Goal: Information Seeking & Learning: Find specific page/section

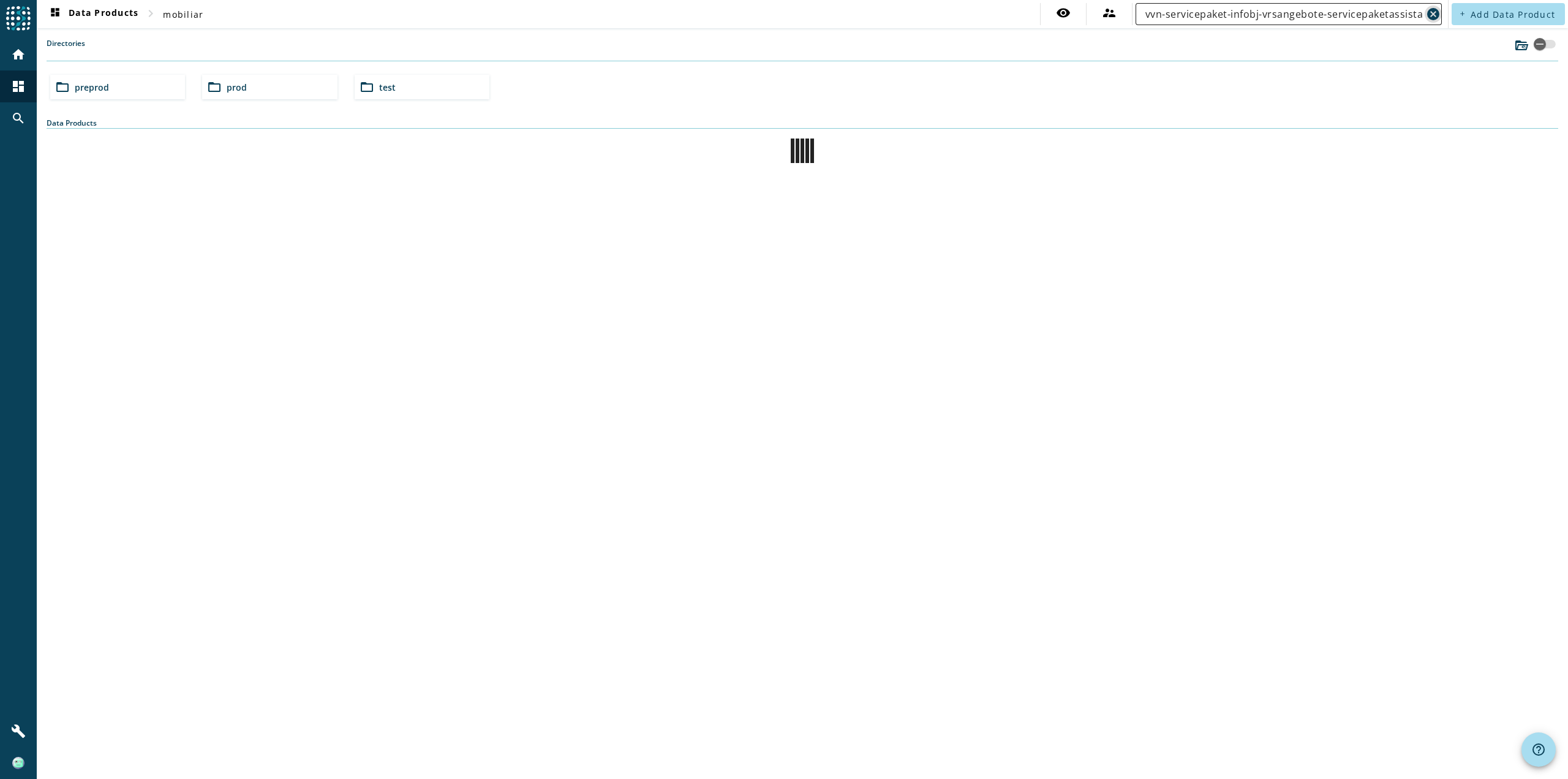
click at [1432, 12] on mat-icon "cancel" at bounding box center [1433, 14] width 15 height 15
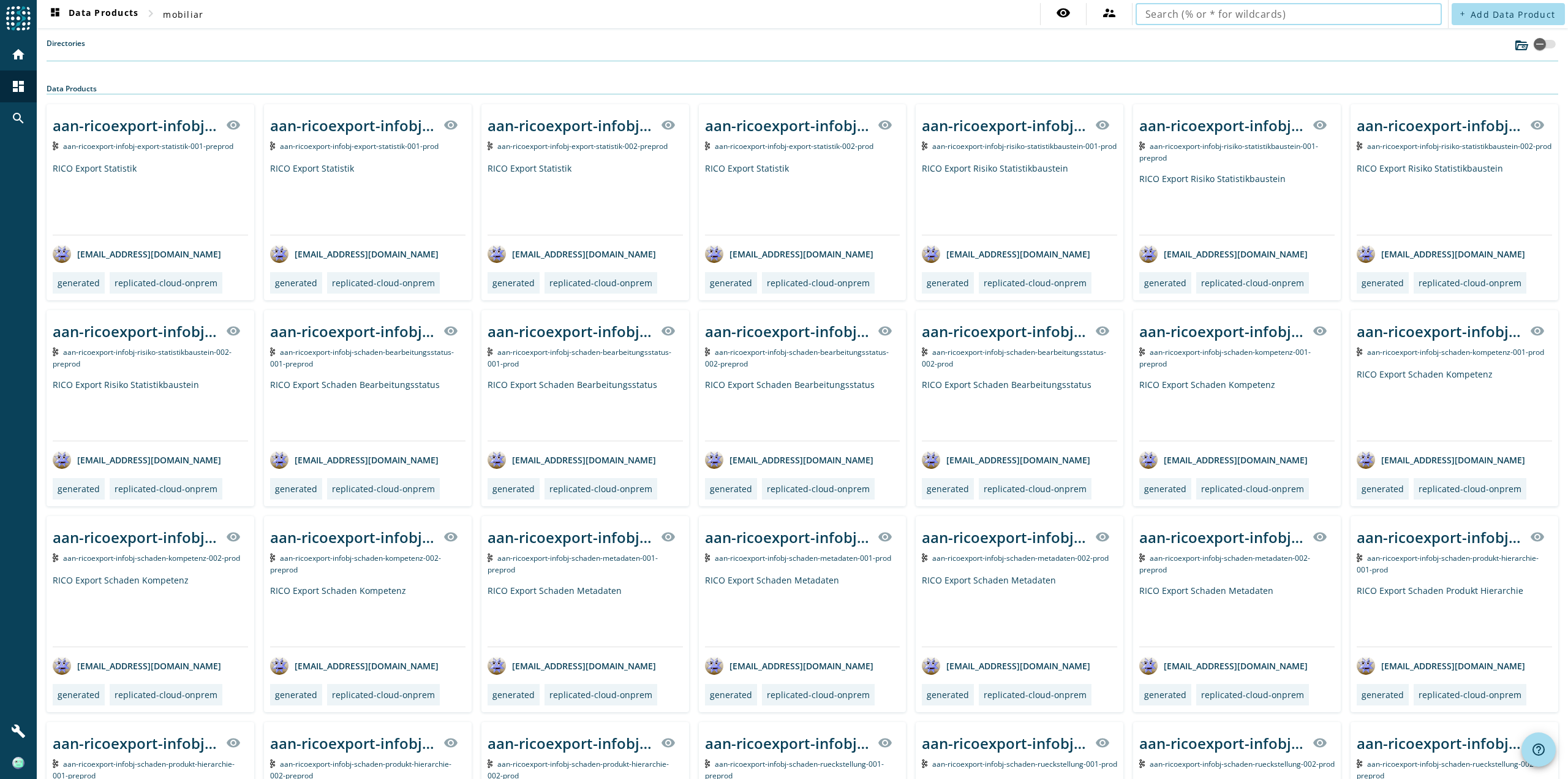
click at [1169, 16] on input "text" at bounding box center [1289, 14] width 287 height 15
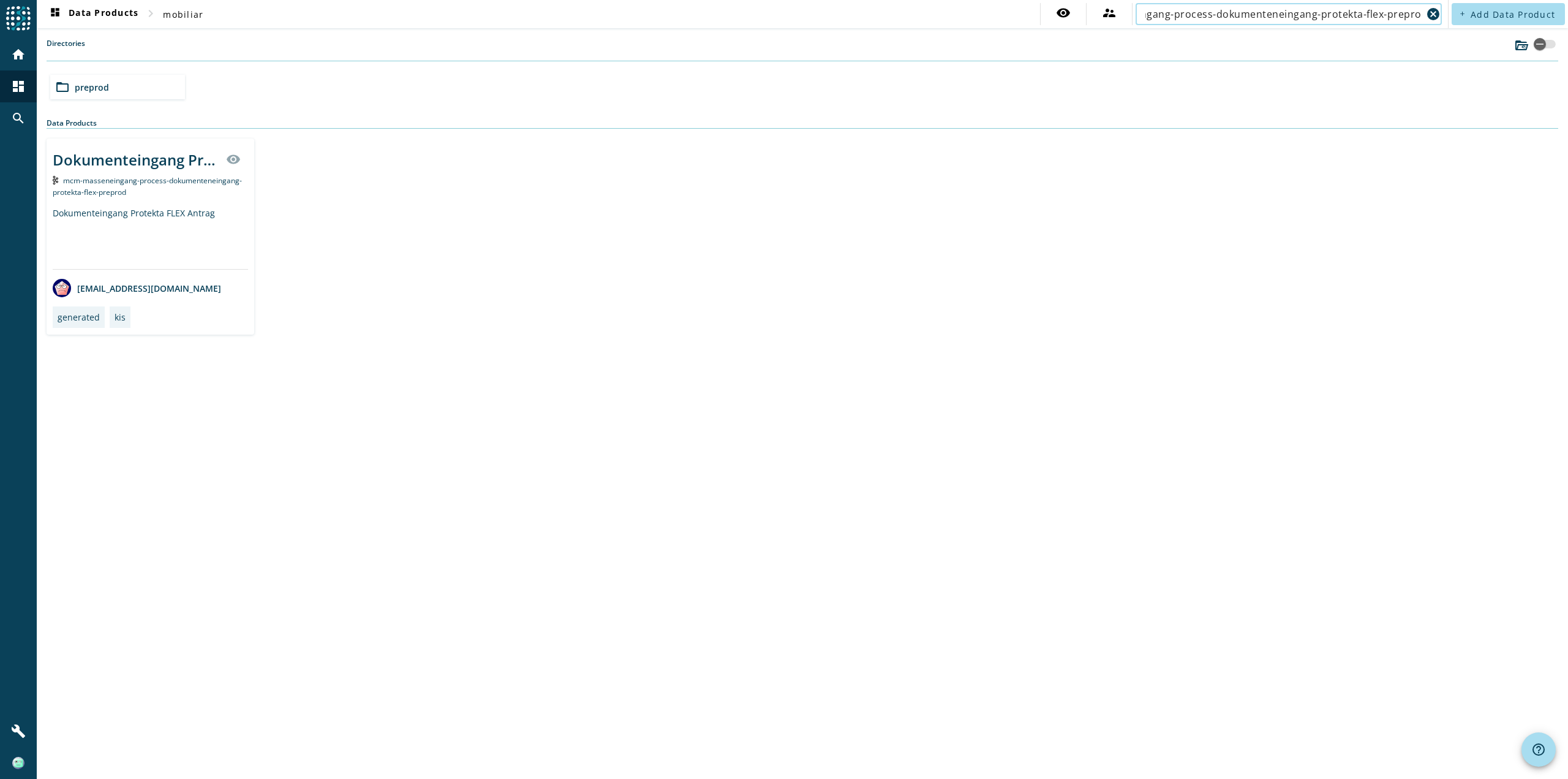
type input "mcm-masseneingang-process-dokumenteneingang-protekta-flex-preprod"
click at [157, 226] on div "Dokumenteingang Protekta FLEX Antrag" at bounding box center [150, 238] width 196 height 62
